Goal: Task Accomplishment & Management: Manage account settings

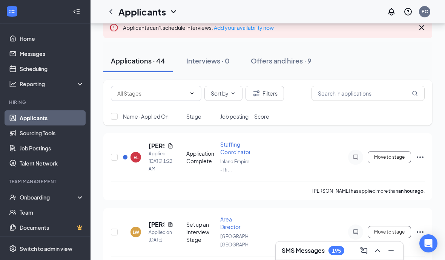
scroll to position [57, 0]
click at [146, 142] on div "EL [PERSON_NAME] Applied [DATE] 1:22 AM" at bounding box center [152, 157] width 59 height 31
click at [148, 150] on div "EL [PERSON_NAME] Applied [DATE] 1:22 AM" at bounding box center [152, 157] width 59 height 31
click at [150, 142] on h5 "[PERSON_NAME]" at bounding box center [157, 146] width 16 height 8
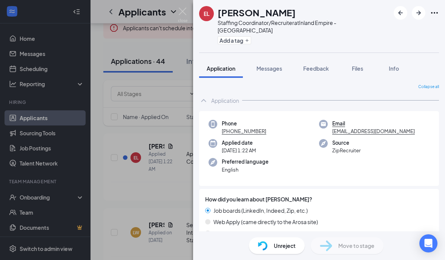
click at [165, 190] on div "EL [PERSON_NAME] Staffing Coordinator/Recruiter at [GEOGRAPHIC_DATA] - Riversid…" at bounding box center [222, 130] width 445 height 260
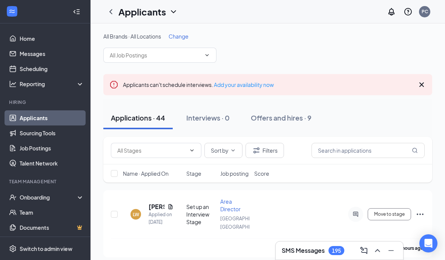
click at [168, 56] on input "text" at bounding box center [155, 55] width 91 height 8
click at [183, 55] on input "text" at bounding box center [155, 55] width 91 height 8
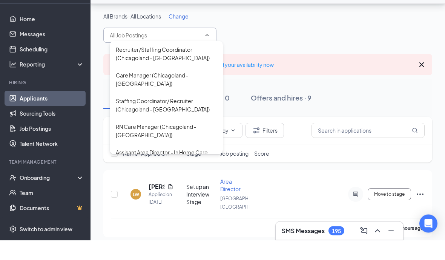
click at [177, 51] on input "text" at bounding box center [155, 55] width 91 height 8
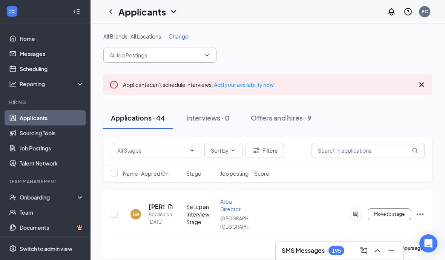
click at [172, 17] on div "Applicants" at bounding box center [149, 11] width 60 height 13
click at [177, 35] on link "Applicants" at bounding box center [164, 33] width 82 height 8
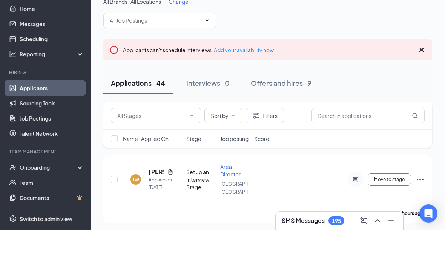
scroll to position [18, 0]
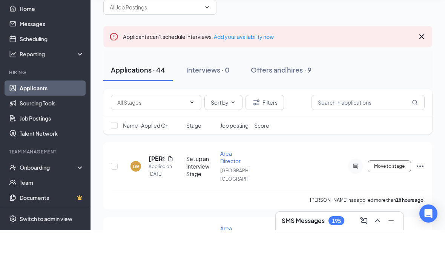
click at [346, 250] on div "SMS Messages 195" at bounding box center [340, 250] width 116 height 12
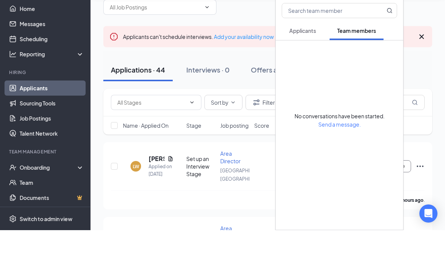
click at [303, 60] on span "Applicants" at bounding box center [303, 60] width 27 height 7
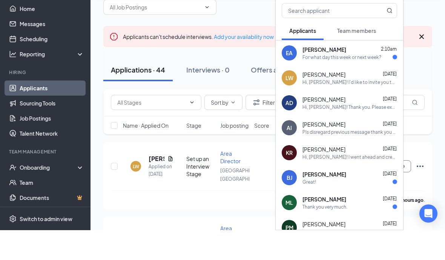
scroll to position [13, 0]
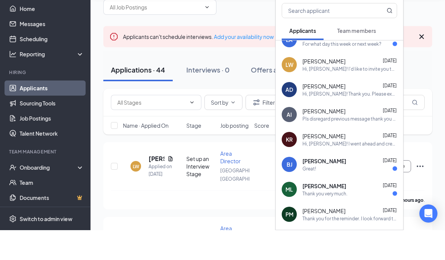
click at [360, 173] on div "Hi, [PERSON_NAME]! I went ahead and created a Calendly so it'd be easier for bo…" at bounding box center [350, 173] width 95 height 6
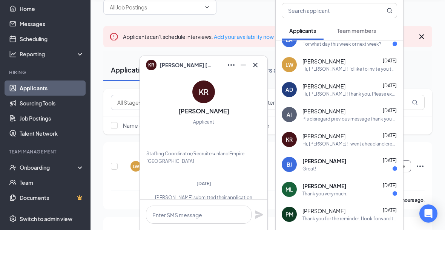
scroll to position [-108, 0]
click at [258, 97] on icon "Cross" at bounding box center [255, 94] width 9 height 9
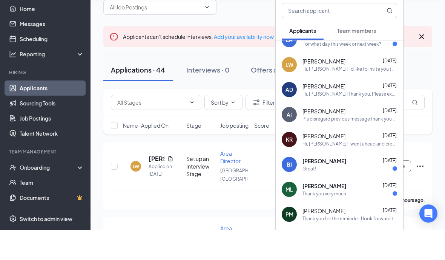
click at [390, 19] on icon "ChevronDown" at bounding box center [391, 17] width 9 height 9
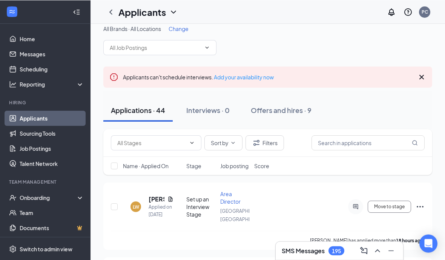
scroll to position [6, 0]
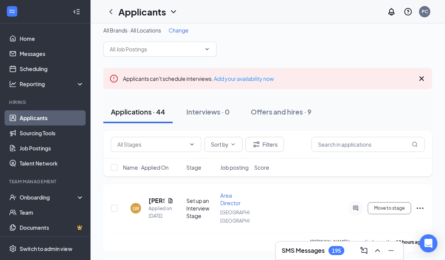
click at [359, 246] on button at bounding box center [364, 250] width 12 height 12
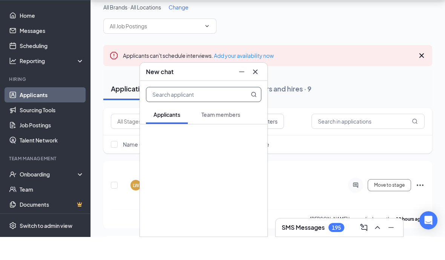
scroll to position [0, 0]
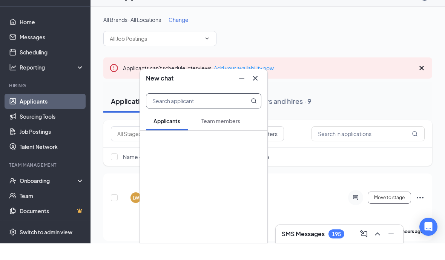
click at [261, 89] on button at bounding box center [256, 95] width 12 height 12
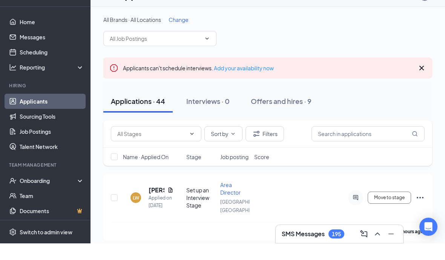
click at [356, 244] on div "SMS Messages 195" at bounding box center [340, 250] width 116 height 12
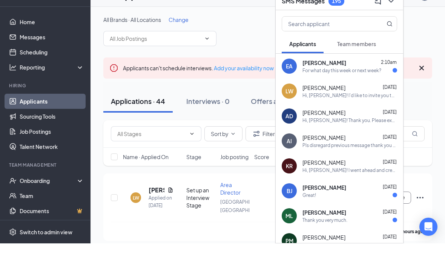
click at [373, 84] on div "For what day this week or next week?" at bounding box center [342, 87] width 79 height 6
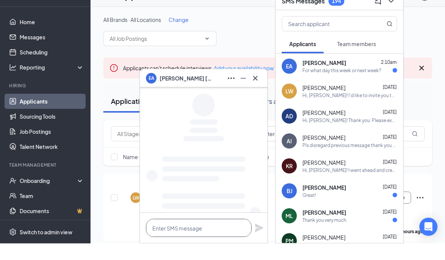
click at [201, 235] on textarea at bounding box center [199, 244] width 106 height 18
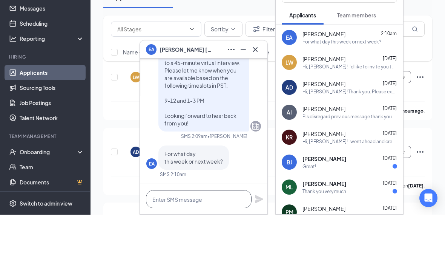
type textarea "S"
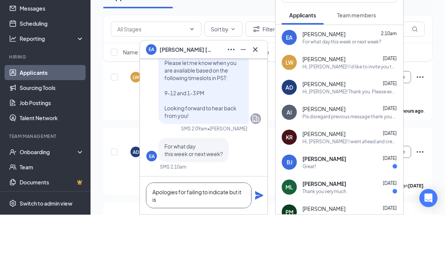
scroll to position [0, 0]
type textarea "Apologies for failing to indicate but it is for [DATE], [DATE]"
click at [260, 236] on icon "Plane" at bounding box center [259, 240] width 9 height 9
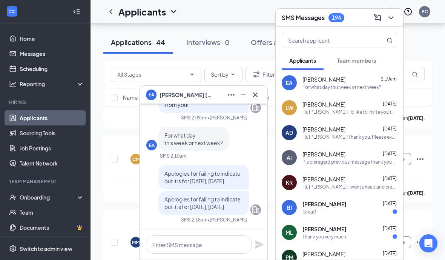
scroll to position [536, 0]
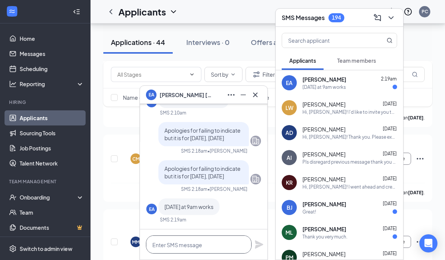
click at [216, 240] on textarea at bounding box center [199, 244] width 106 height 18
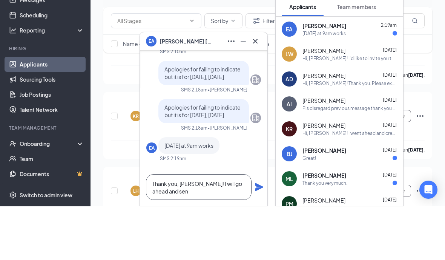
scroll to position [1, 0]
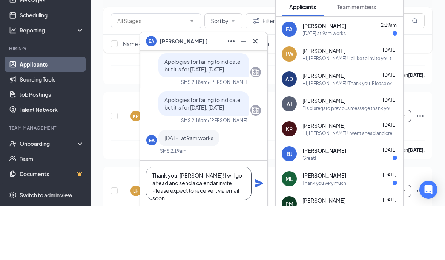
type textarea "Thank you, [PERSON_NAME]! I will go ahead and send a calendar invite. Please ex…"
click at [261, 232] on icon "Plane" at bounding box center [259, 236] width 9 height 9
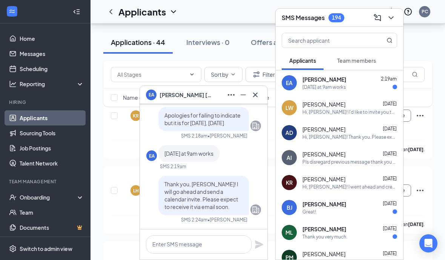
scroll to position [0, 0]
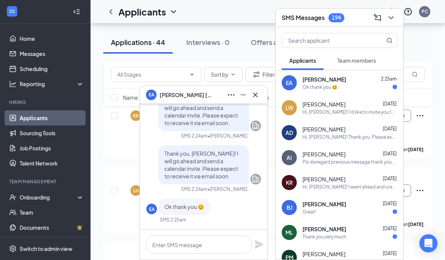
click at [388, 17] on icon "ChevronDown" at bounding box center [391, 17] width 9 height 9
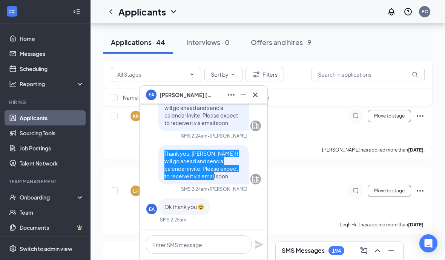
scroll to position [745, 0]
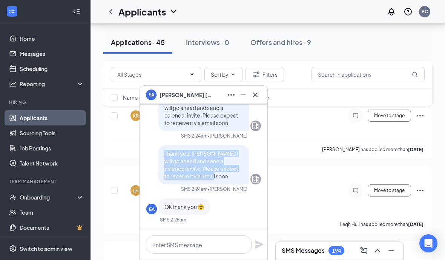
click at [261, 97] on button at bounding box center [256, 95] width 12 height 12
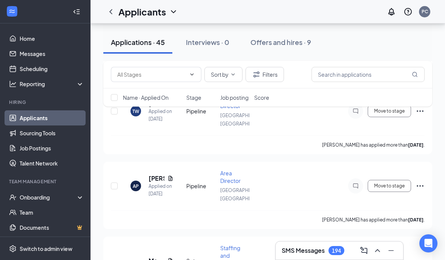
click at [158, 43] on div "Applications · 45" at bounding box center [138, 41] width 54 height 9
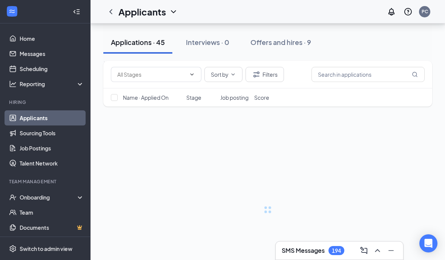
scroll to position [30, 0]
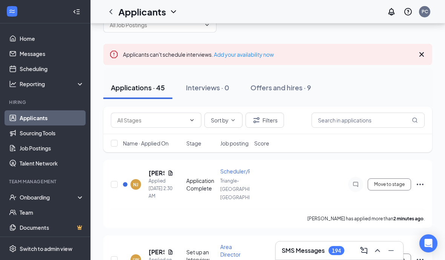
click at [166, 13] on h1 "Applicants" at bounding box center [143, 11] width 48 height 13
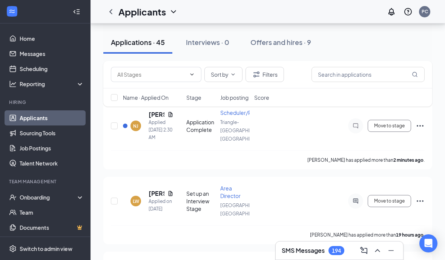
click at [296, 193] on div "Move to stage" at bounding box center [357, 200] width 136 height 15
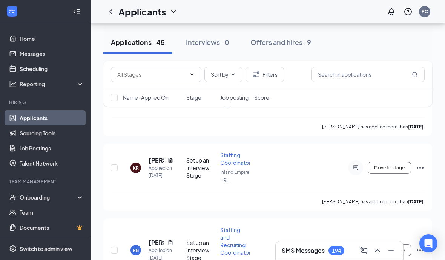
scroll to position [347, 0]
click at [236, 151] on span "Staffing Coordinator/Recruiter" at bounding box center [248, 158] width 56 height 14
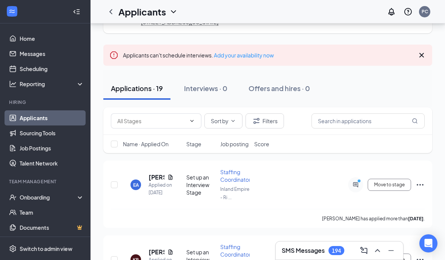
scroll to position [49, 0]
click at [153, 178] on div "EA [PERSON_NAME] Applied on [DATE] Set up an Interview Stage Staffing Coordinat…" at bounding box center [268, 188] width 314 height 41
click at [152, 180] on h5 "[PERSON_NAME]" at bounding box center [157, 177] width 16 height 8
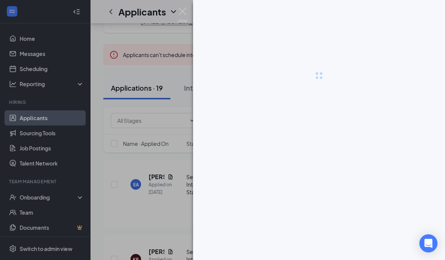
click at [151, 179] on div at bounding box center [222, 130] width 445 height 260
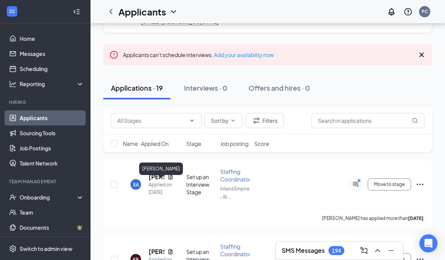
click at [149, 180] on h5 "[PERSON_NAME]" at bounding box center [157, 177] width 16 height 8
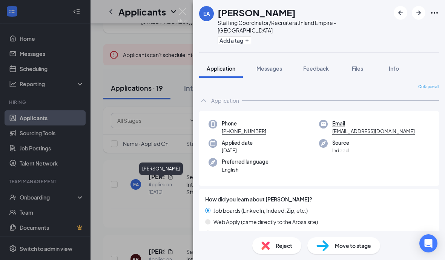
click at [145, 86] on div "EA [PERSON_NAME] Staffing Coordinator/Recruiter at [GEOGRAPHIC_DATA] - Riversid…" at bounding box center [222, 130] width 445 height 260
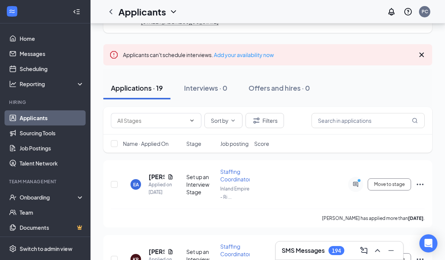
click at [126, 17] on h1 "Applicants" at bounding box center [143, 11] width 48 height 13
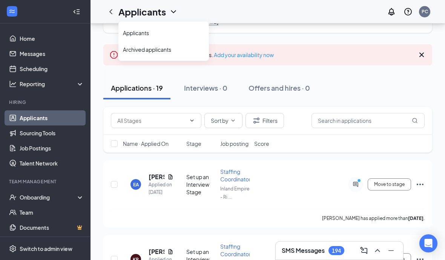
click at [126, 34] on link "Applicants" at bounding box center [164, 33] width 82 height 8
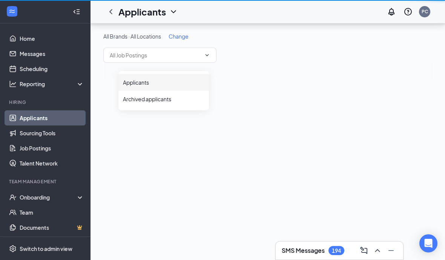
scroll to position [30, 0]
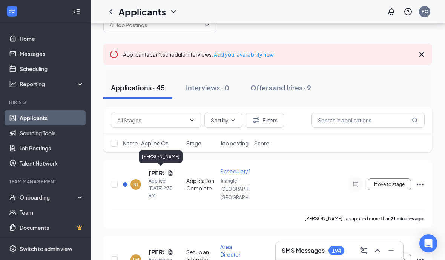
click at [149, 170] on h5 "[PERSON_NAME]" at bounding box center [157, 173] width 16 height 8
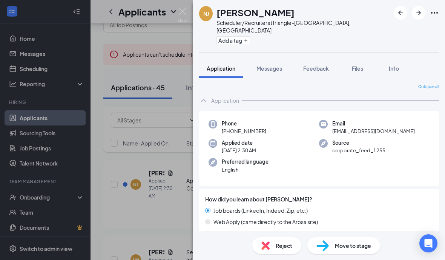
click at [361, 65] on span "Files" at bounding box center [357, 68] width 11 height 7
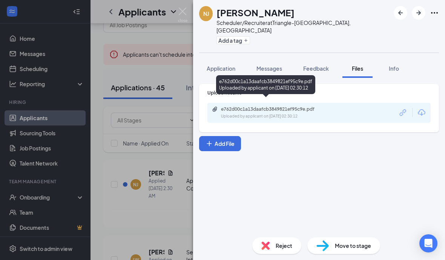
click at [253, 113] on div "Uploaded by applicant on [DATE] 02:30:12" at bounding box center [277, 116] width 113 height 6
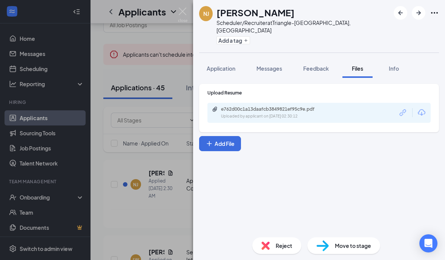
click at [218, 59] on button "Application" at bounding box center [221, 68] width 44 height 19
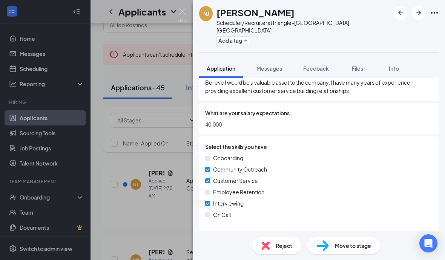
scroll to position [30, 0]
click at [276, 242] on span "Reject" at bounding box center [284, 245] width 17 height 8
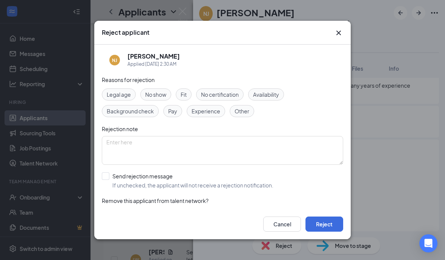
click at [187, 90] on div "Fit" at bounding box center [184, 94] width 16 height 12
click at [202, 107] on span "Experience" at bounding box center [206, 111] width 29 height 8
click at [327, 228] on button "Reject" at bounding box center [325, 223] width 38 height 15
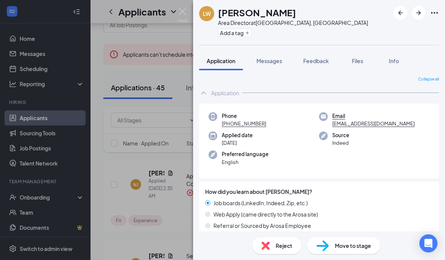
click at [166, 169] on div "LW [PERSON_NAME] Area Director at [GEOGRAPHIC_DATA], [GEOGRAPHIC_DATA] Add a ta…" at bounding box center [222, 130] width 445 height 260
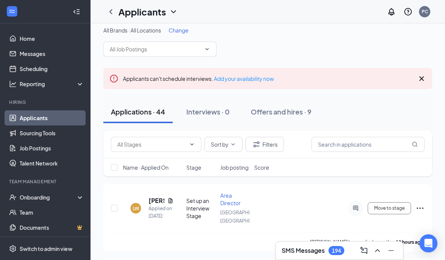
scroll to position [23, 0]
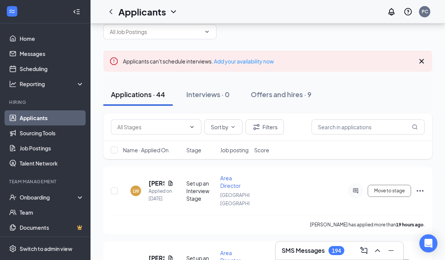
click at [341, 254] on div "194" at bounding box center [336, 250] width 9 height 6
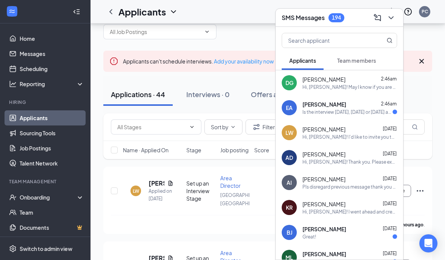
click at [359, 83] on div "[PERSON_NAME] 2:46am" at bounding box center [350, 79] width 95 height 8
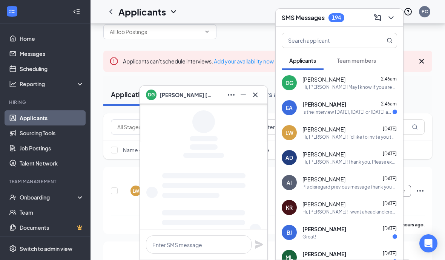
click at [346, 108] on div "[PERSON_NAME] 2:46am" at bounding box center [350, 104] width 95 height 8
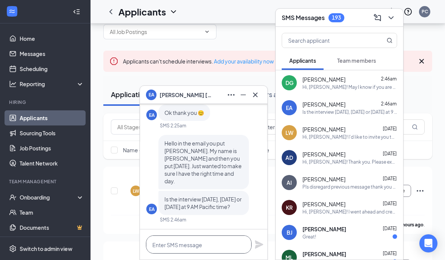
click at [221, 253] on textarea at bounding box center [199, 244] width 106 height 18
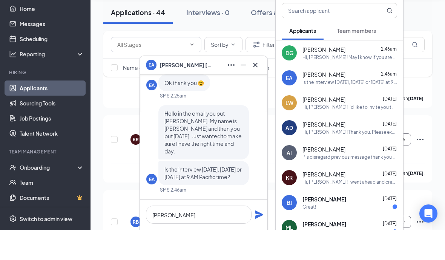
scroll to position [0, 0]
click at [223, 241] on textarea "[PERSON_NAME]" at bounding box center [199, 244] width 106 height 18
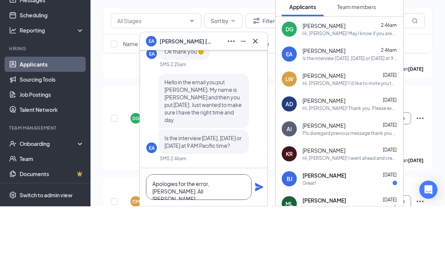
scroll to position [1, 0]
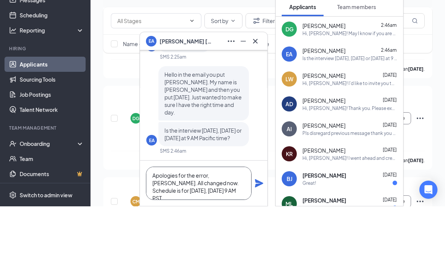
type textarea "Apologies for the error, [PERSON_NAME]. All changed now. Schedule is for [DATE]…"
click at [261, 232] on icon "Plane" at bounding box center [259, 236] width 9 height 9
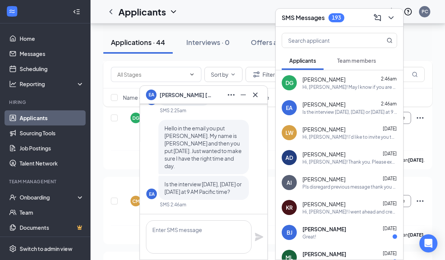
scroll to position [0, 0]
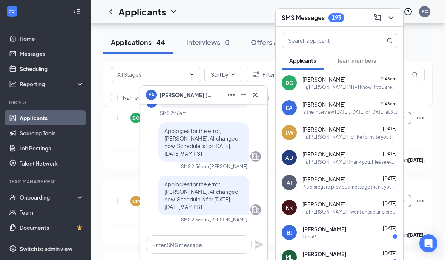
click at [257, 101] on button at bounding box center [256, 95] width 12 height 12
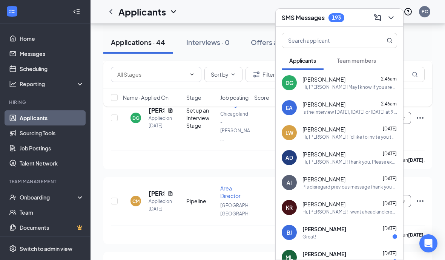
click at [356, 108] on div "[PERSON_NAME] 2:46am" at bounding box center [350, 104] width 95 height 8
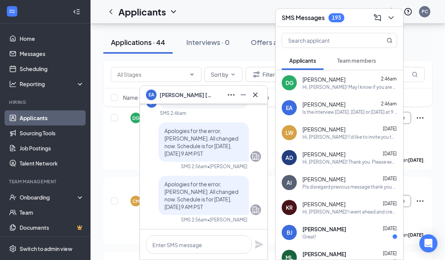
click at [261, 101] on button at bounding box center [256, 95] width 12 height 12
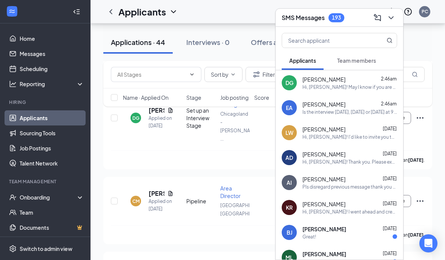
click at [376, 90] on div "Hi, [PERSON_NAME]! May I know if you are available at 1:45 PM CT onwards for an…" at bounding box center [350, 87] width 95 height 6
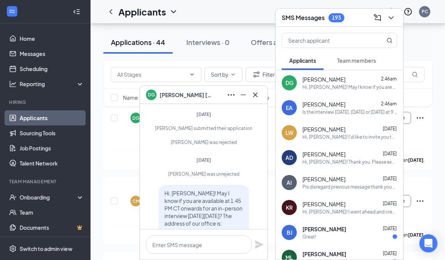
click at [258, 99] on icon "Cross" at bounding box center [255, 94] width 9 height 9
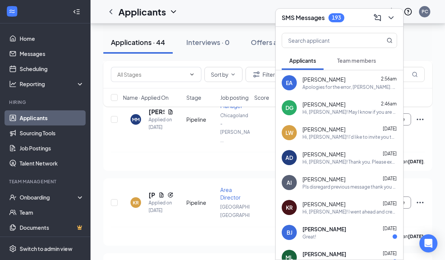
scroll to position [658, 0]
click at [364, 70] on div "EA [PERSON_NAME] 2:56am Apologies for the error, [PERSON_NAME]. All changed now…" at bounding box center [340, 82] width 128 height 25
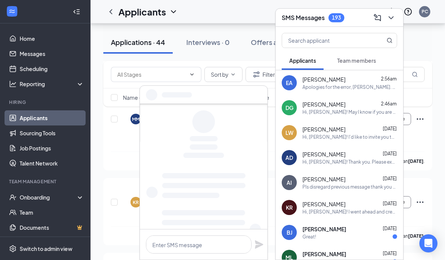
click at [362, 60] on span "Team members" at bounding box center [356, 60] width 39 height 7
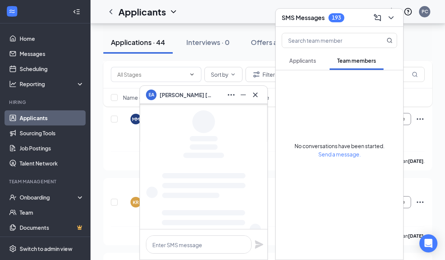
click at [305, 57] on span "Applicants" at bounding box center [303, 60] width 27 height 7
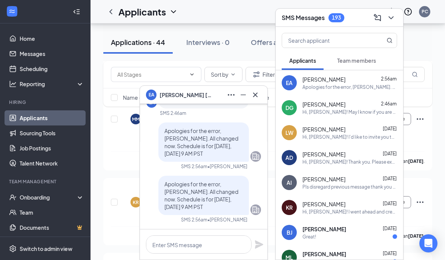
click at [258, 94] on icon "Cross" at bounding box center [255, 94] width 9 height 9
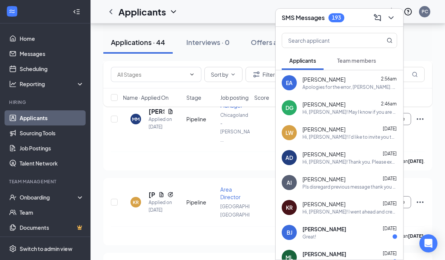
click at [387, 19] on icon "ChevronDown" at bounding box center [391, 17] width 9 height 9
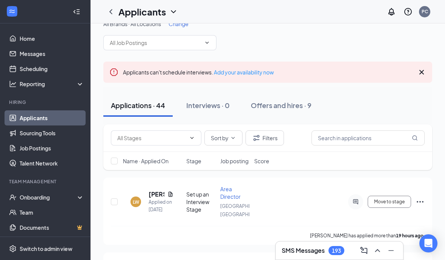
scroll to position [20, 0]
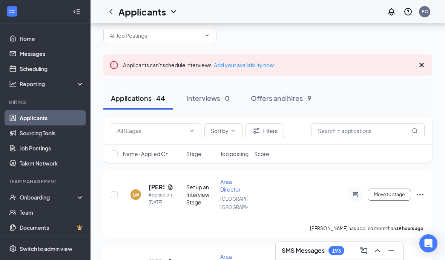
click at [330, 256] on div "SMS Messages 193" at bounding box center [340, 250] width 116 height 12
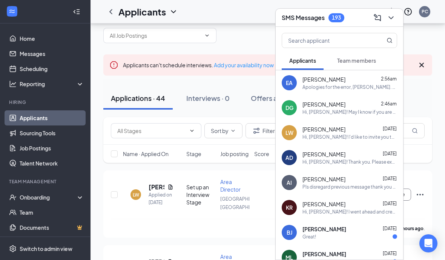
click at [364, 108] on div "[PERSON_NAME] 2:46am" at bounding box center [350, 104] width 95 height 8
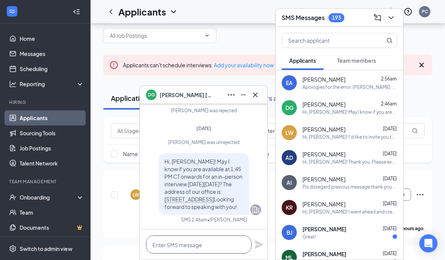
click at [204, 253] on textarea at bounding box center [199, 244] width 106 height 18
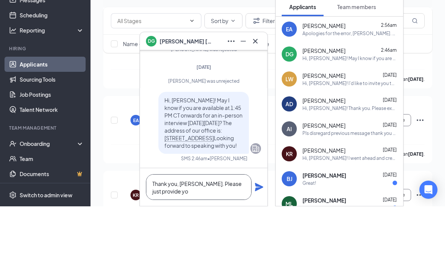
scroll to position [1, 0]
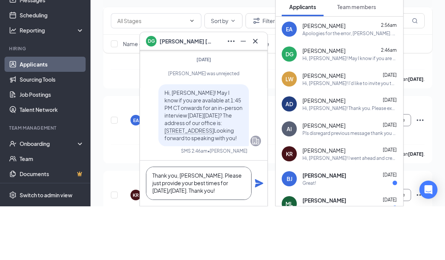
click at [208, 220] on textarea "Thank you, [PERSON_NAME]. Please just provide your best times for [DATE]/[DATE]…" at bounding box center [199, 236] width 106 height 33
click at [207, 220] on textarea "Thank you, [PERSON_NAME]. Please just provide your best times for [DATE]/[DATE]…" at bounding box center [199, 236] width 106 height 33
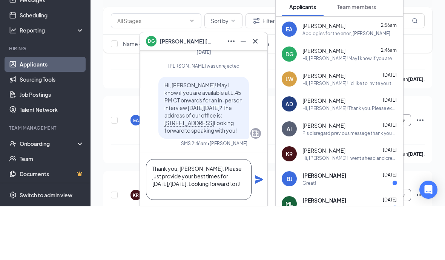
type textarea "Thank you, [PERSON_NAME]. Please just provide your best times for [DATE]/[DATE]…"
click at [263, 228] on icon "Plane" at bounding box center [259, 232] width 9 height 9
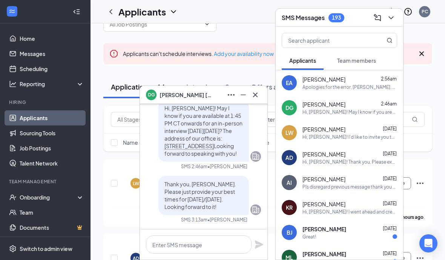
scroll to position [14, 0]
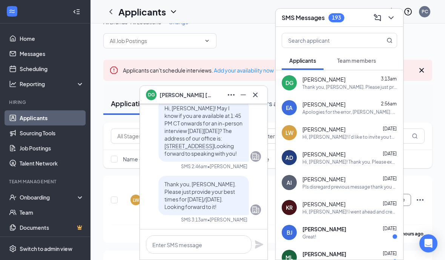
click at [260, 91] on button at bounding box center [256, 95] width 12 height 12
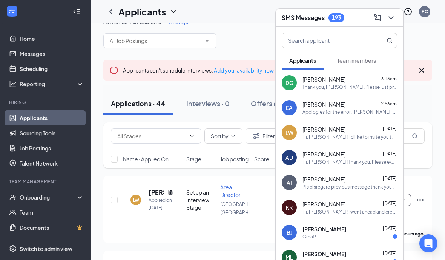
click at [393, 15] on icon "ChevronDown" at bounding box center [391, 17] width 9 height 9
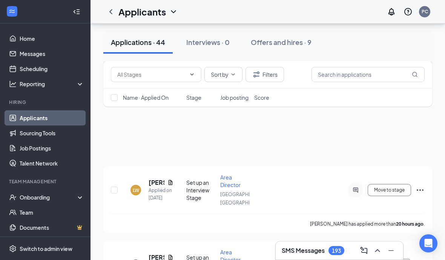
scroll to position [0, 0]
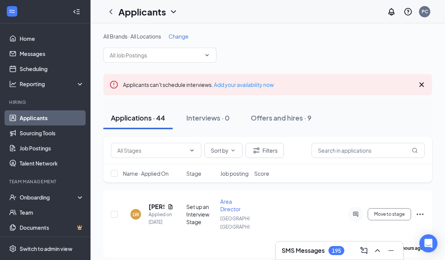
click at [349, 248] on div "SMS Messages 195" at bounding box center [340, 250] width 116 height 12
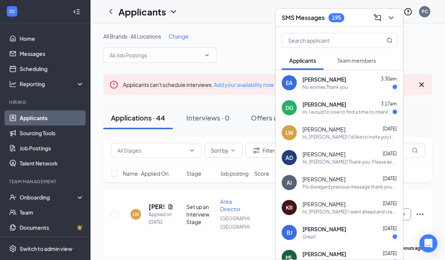
click at [376, 109] on div "Hi, I would to love to find a time to interview in-person for the Care Manager …" at bounding box center [348, 112] width 90 height 6
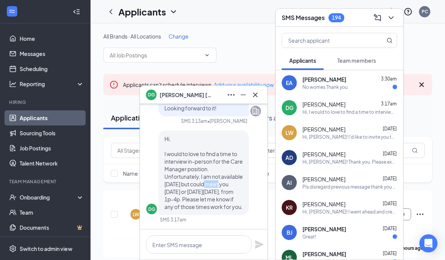
click at [236, 142] on p "Hi, I would to love to find a time to interview in-person for the Care Manager …" at bounding box center [204, 172] width 79 height 75
click at [351, 85] on div "No worries Thank you" at bounding box center [350, 87] width 95 height 6
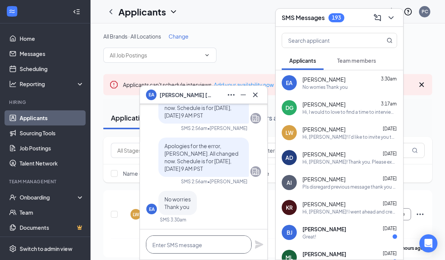
click at [215, 244] on textarea at bounding box center [199, 244] width 106 height 18
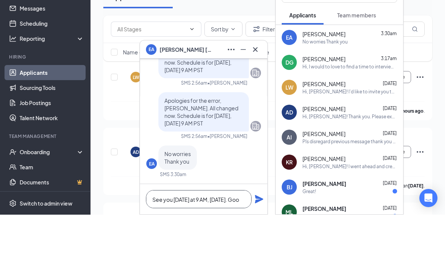
scroll to position [0, 0]
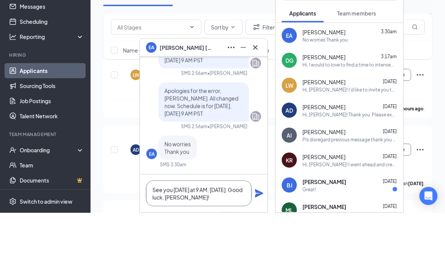
type textarea "See you [DATE] at 9 AM, [DATE]. Good luck, [PERSON_NAME]!"
click at [258, 236] on icon "Plane" at bounding box center [259, 240] width 8 height 8
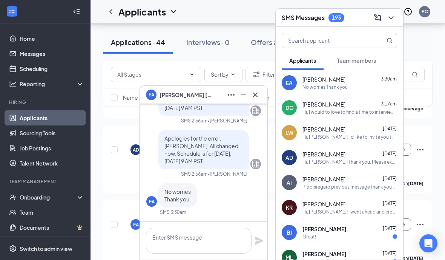
scroll to position [0, 0]
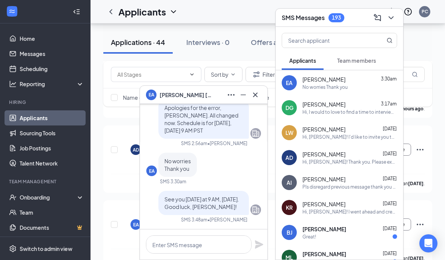
click at [260, 101] on button at bounding box center [256, 95] width 12 height 12
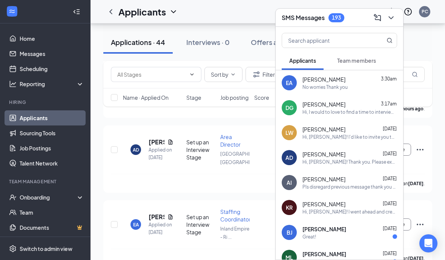
click at [363, 133] on div "[PERSON_NAME] [DATE]" at bounding box center [350, 129] width 95 height 8
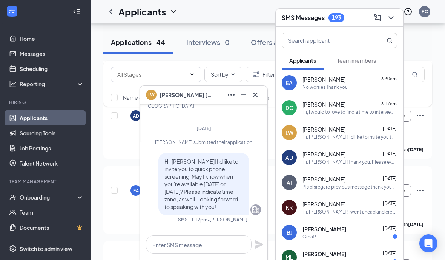
click at [357, 154] on div "[PERSON_NAME] [DATE]" at bounding box center [350, 154] width 95 height 8
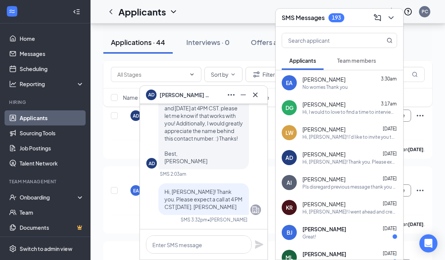
scroll to position [5, 0]
click at [257, 100] on button at bounding box center [256, 95] width 12 height 12
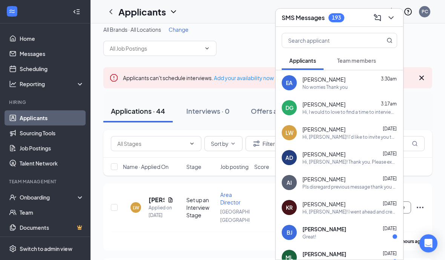
scroll to position [8, 0]
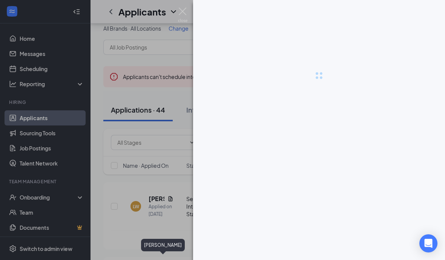
scroll to position [38, 0]
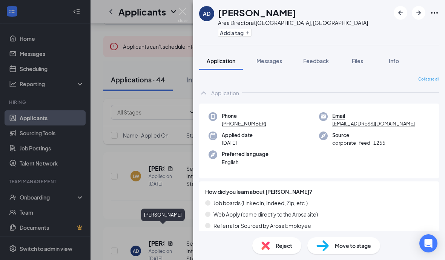
click at [356, 64] on div "Files" at bounding box center [357, 61] width 15 height 8
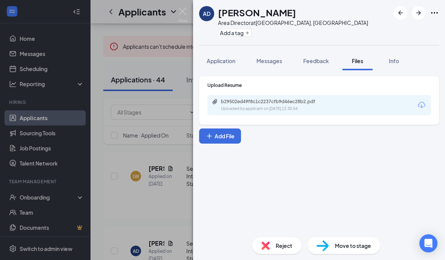
click at [297, 94] on div "Upload Resume b29502ed49f8c1c2237cfb9d46ec28b2.pdf Uploaded by applicant on [DA…" at bounding box center [319, 98] width 223 height 33
click at [297, 93] on div "Upload Resume b29502ed49f8c1c2237cfb9d46ec28b2.pdf Uploaded by applicant on [DA…" at bounding box center [319, 98] width 223 height 33
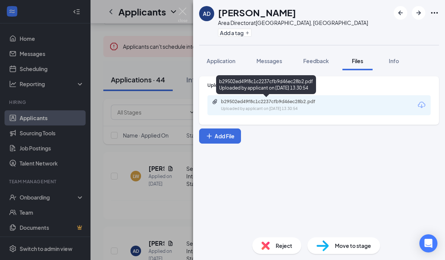
click at [304, 105] on div "b29502ed49f8c1c2237cfb9d46ec28b2.pdf Uploaded by applicant on [DATE] 13:30:54" at bounding box center [273, 105] width 122 height 13
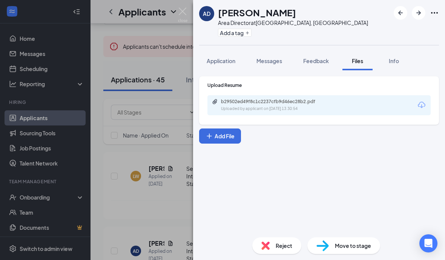
click at [130, 31] on div "AD [PERSON_NAME] Area Director at [GEOGRAPHIC_DATA], [GEOGRAPHIC_DATA] Add a ta…" at bounding box center [222, 130] width 445 height 260
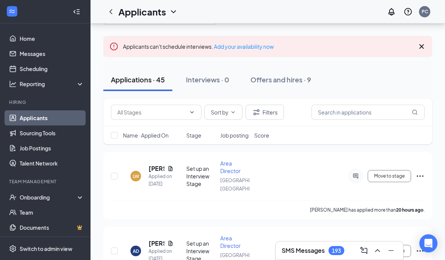
click at [160, 12] on h1 "Applicants" at bounding box center [143, 11] width 48 height 13
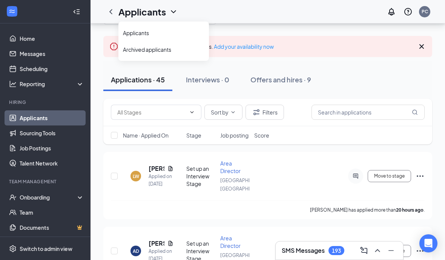
click at [165, 11] on h1 "Applicants" at bounding box center [143, 11] width 48 height 13
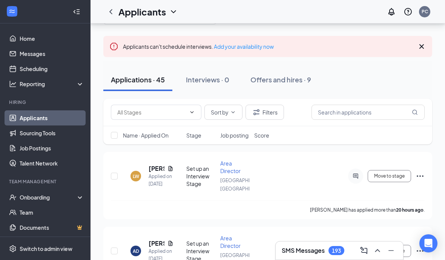
click at [165, 11] on h1 "Applicants" at bounding box center [143, 11] width 48 height 13
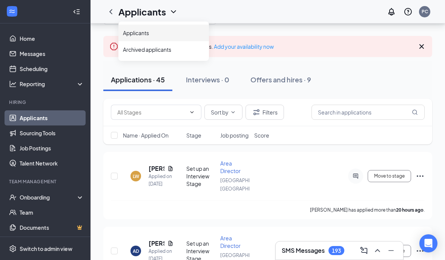
click at [155, 31] on link "Applicants" at bounding box center [164, 33] width 82 height 8
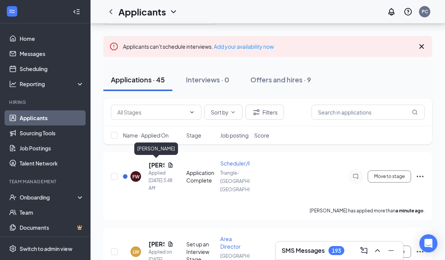
click at [160, 163] on h5 "[PERSON_NAME]" at bounding box center [157, 165] width 16 height 8
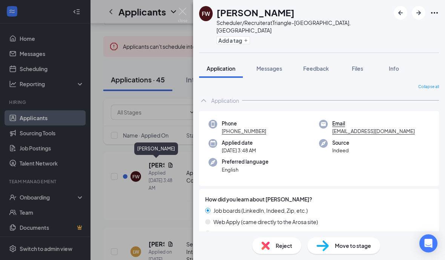
click at [362, 69] on button "Files" at bounding box center [358, 68] width 30 height 19
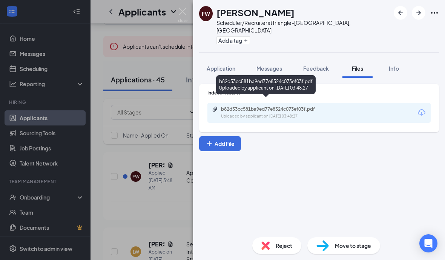
click at [311, 106] on div "b82d33cc581ba9ed77e8324c073ef03f.pdf Uploaded by applicant on [DATE] 03:48:27" at bounding box center [273, 112] width 122 height 13
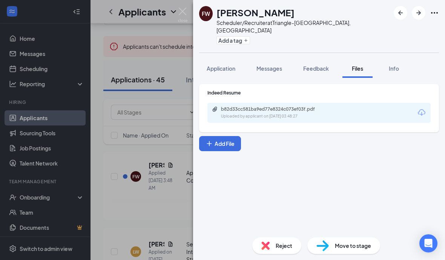
click at [226, 67] on button "Application" at bounding box center [221, 68] width 44 height 19
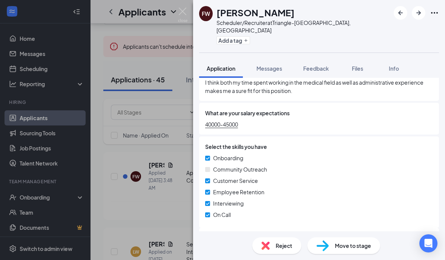
scroll to position [36, 0]
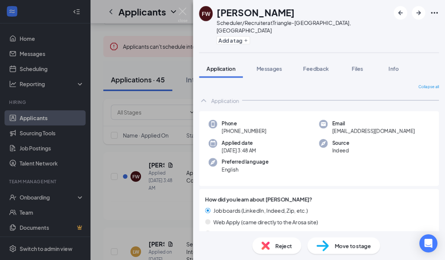
scroll to position [30, 0]
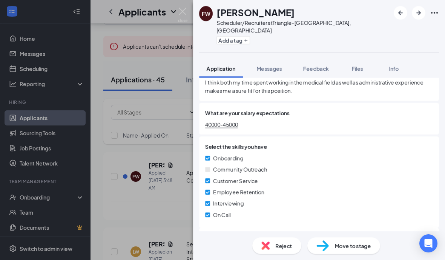
click at [287, 244] on span "Reject" at bounding box center [284, 245] width 17 height 8
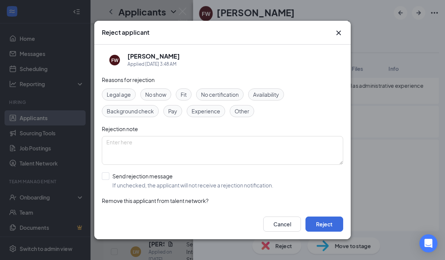
click at [205, 107] on span "Experience" at bounding box center [206, 111] width 29 height 8
click at [188, 89] on div "Fit" at bounding box center [184, 94] width 16 height 12
click at [338, 221] on div "Cancel Reject" at bounding box center [222, 224] width 257 height 30
click at [333, 231] on button "Reject" at bounding box center [325, 223] width 38 height 15
